Goal: Task Accomplishment & Management: Manage account settings

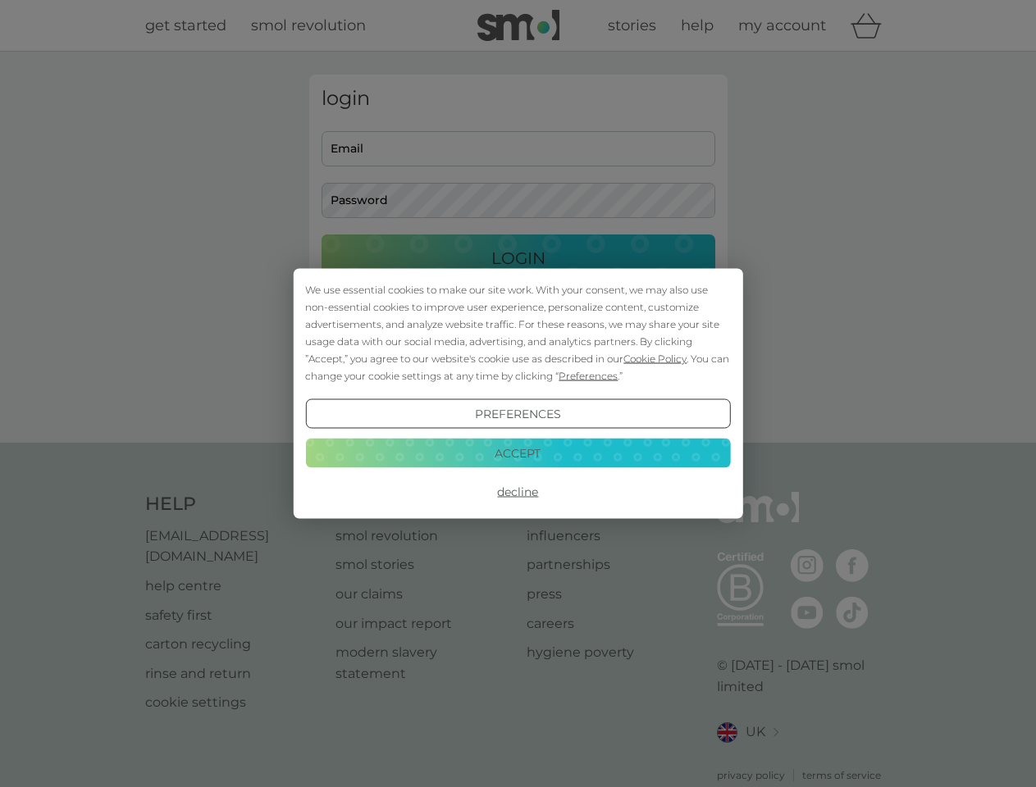
click at [655, 358] on span "Cookie Policy" at bounding box center [654, 359] width 63 height 12
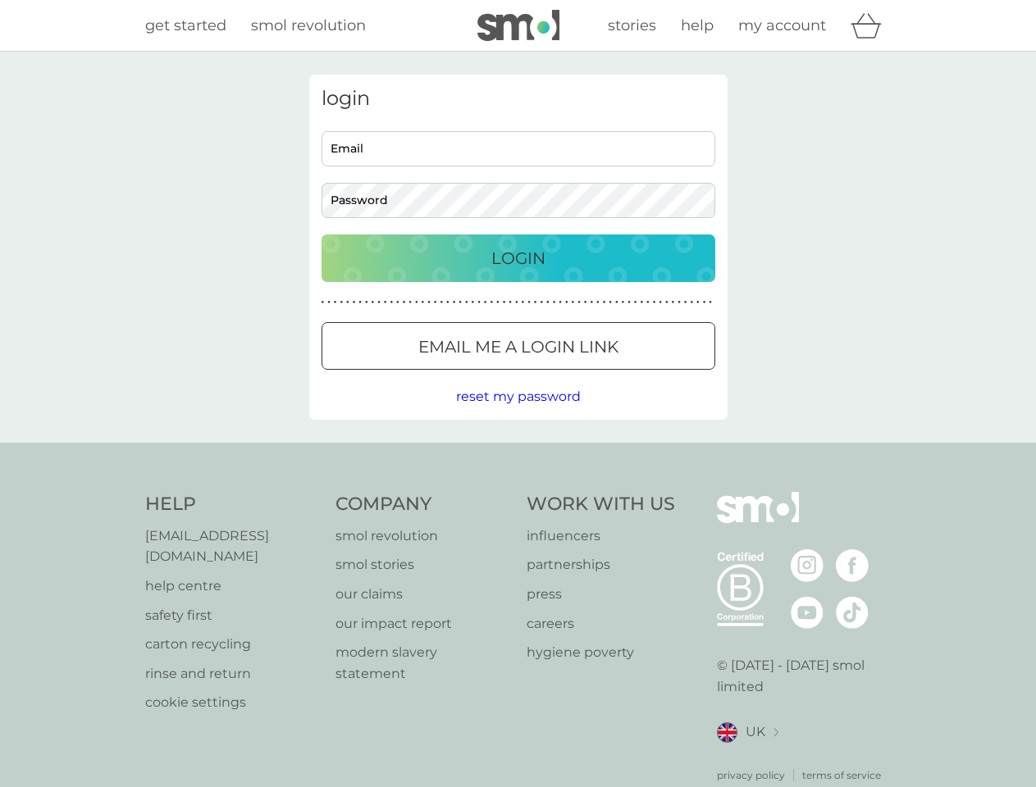
click at [586, 376] on div "login Email Password Login ● ● ● ● ● ● ● ● ● ● ● ● ● ● ● ● ● ● ● ● ● ● ● ● ● ● …" at bounding box center [518, 247] width 418 height 345
click at [518, 414] on div "login Email Password Login ● ● ● ● ● ● ● ● ● ● ● ● ● ● ● ● ● ● ● ● ● ● ● ● ● ● …" at bounding box center [518, 247] width 418 height 345
click at [518, 492] on div "Help [EMAIL_ADDRESS][DOMAIN_NAME] help centre safety first carton recycling rin…" at bounding box center [518, 637] width 746 height 291
click at [518, 453] on div "Help [EMAIL_ADDRESS][DOMAIN_NAME] help centre safety first carton recycling rin…" at bounding box center [518, 638] width 1036 height 390
